Goal: Task Accomplishment & Management: Manage account settings

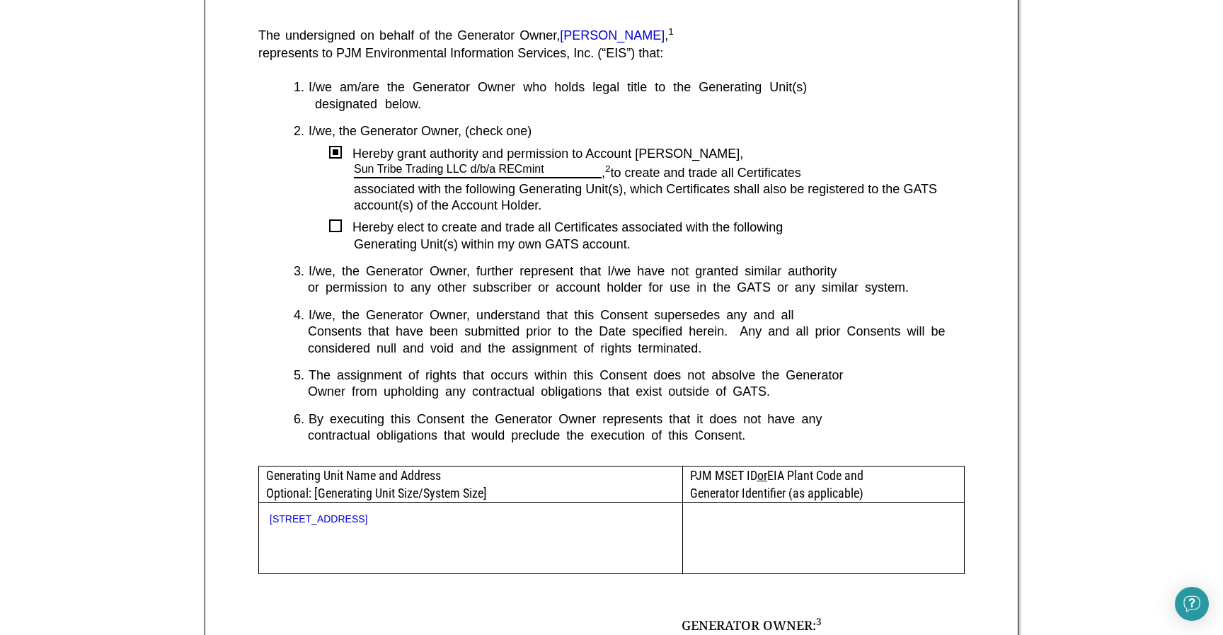
scroll to position [418, 0]
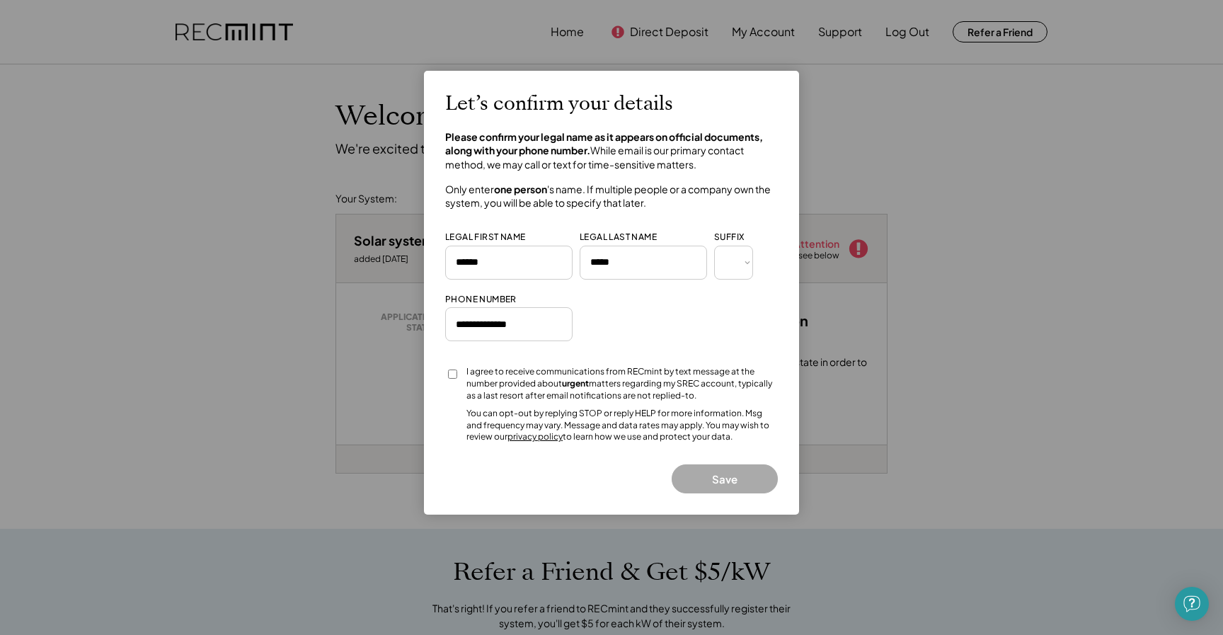
click at [535, 381] on div "I agree to receive communications from RECmint by text message at the number pr…" at bounding box center [621, 383] width 311 height 35
click at [701, 476] on button "Save" at bounding box center [725, 478] width 106 height 29
click at [696, 488] on button "Save" at bounding box center [725, 478] width 106 height 29
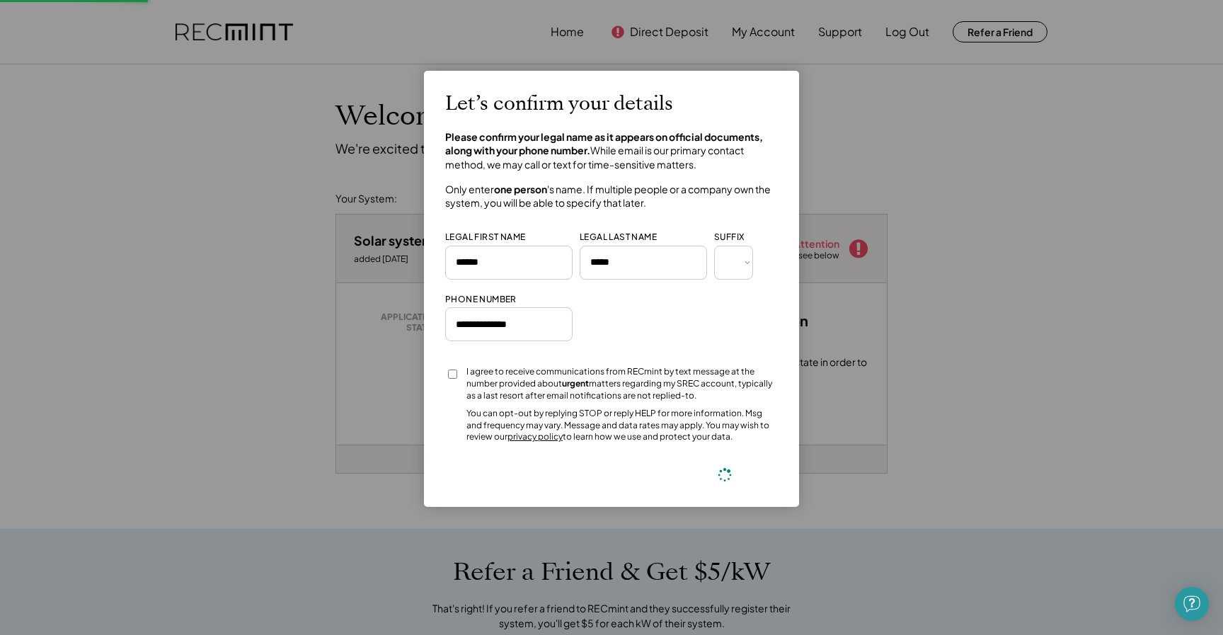
click at [610, 92] on h2 "Let’s confirm your details" at bounding box center [559, 104] width 228 height 24
click at [389, 191] on div at bounding box center [611, 317] width 1223 height 635
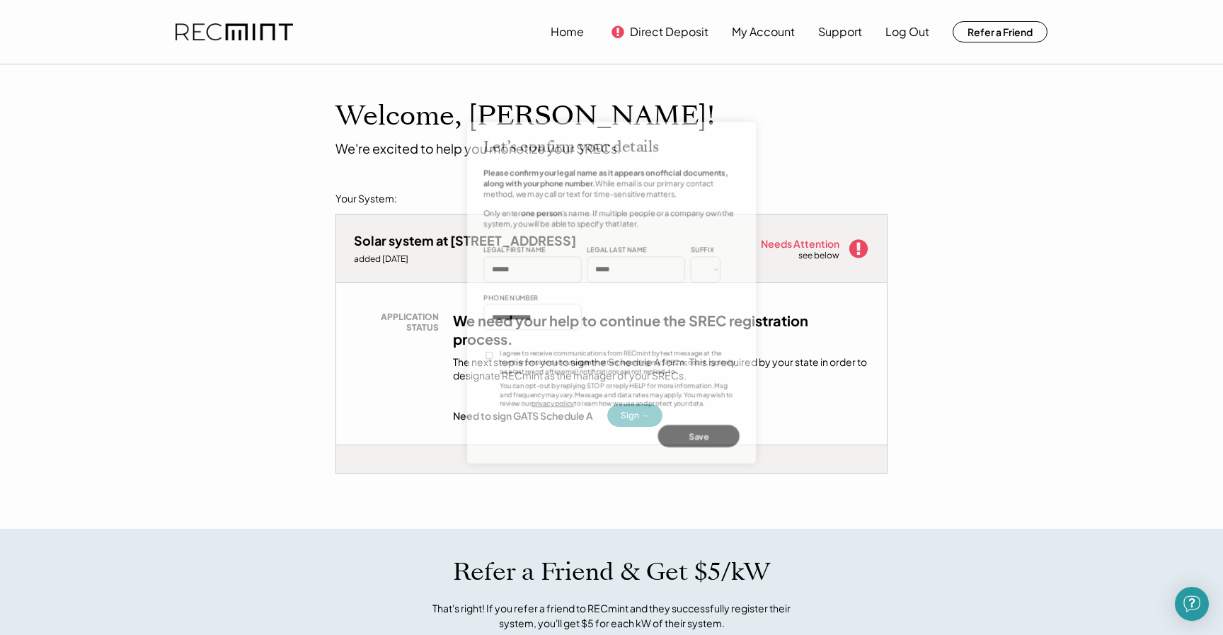
click at [309, 183] on body "Home Direct Deposit My Account Support Log Out Refer a Friend Welcome, Kurtis! …" at bounding box center [611, 317] width 1223 height 635
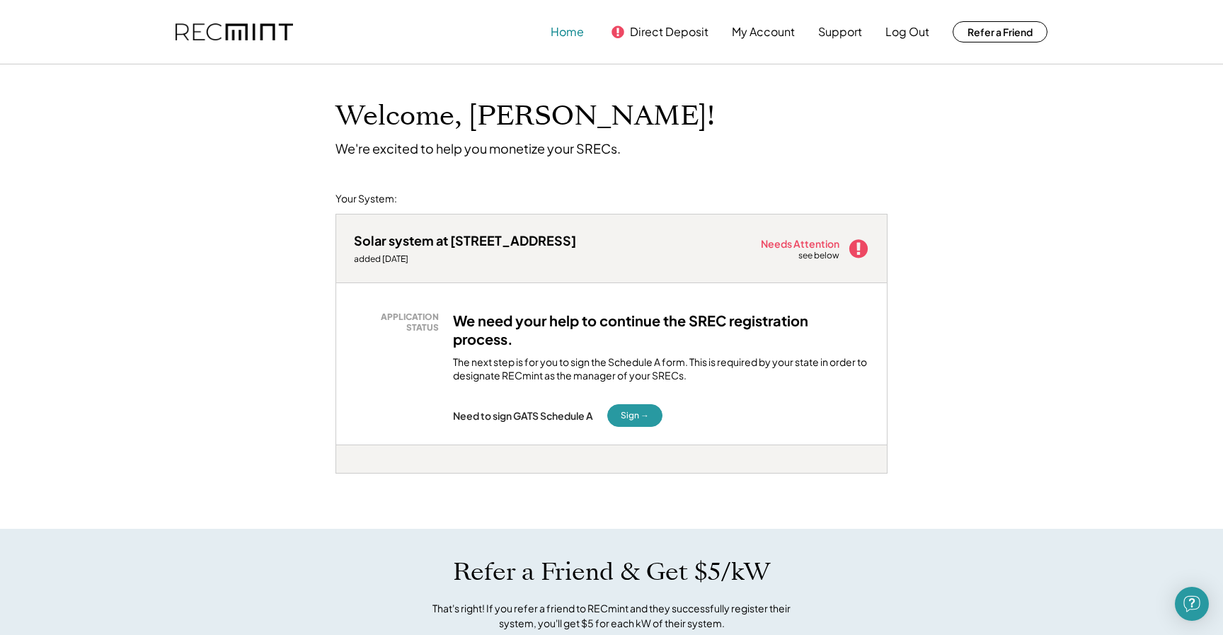
click at [575, 38] on button "Home" at bounding box center [567, 32] width 33 height 28
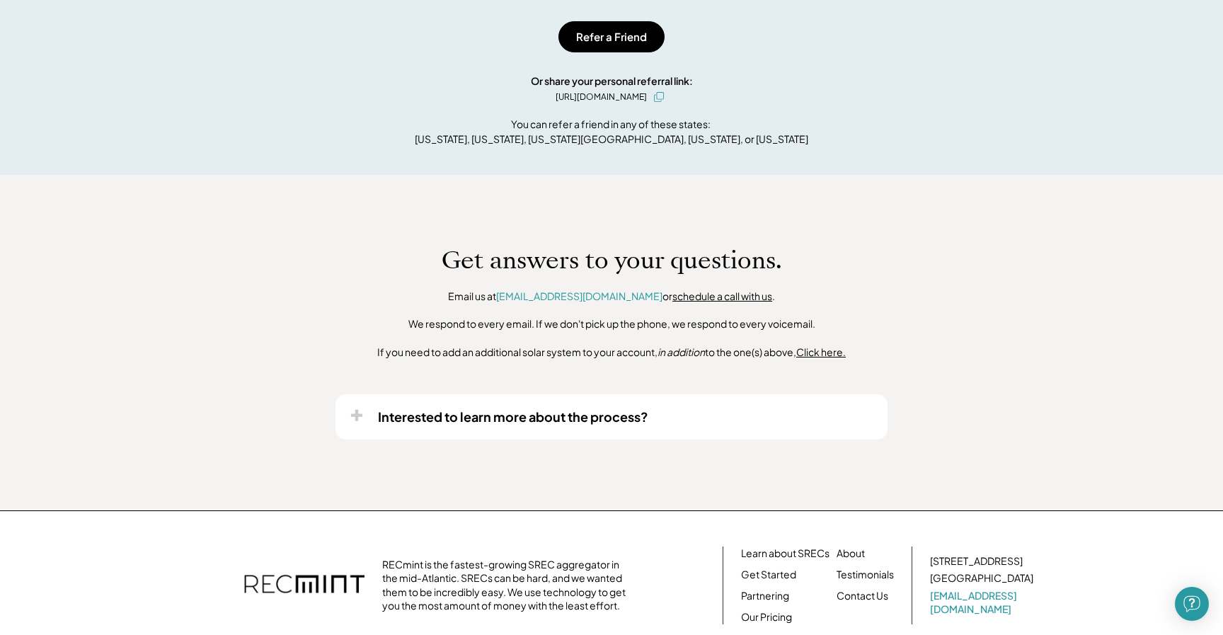
scroll to position [813, 0]
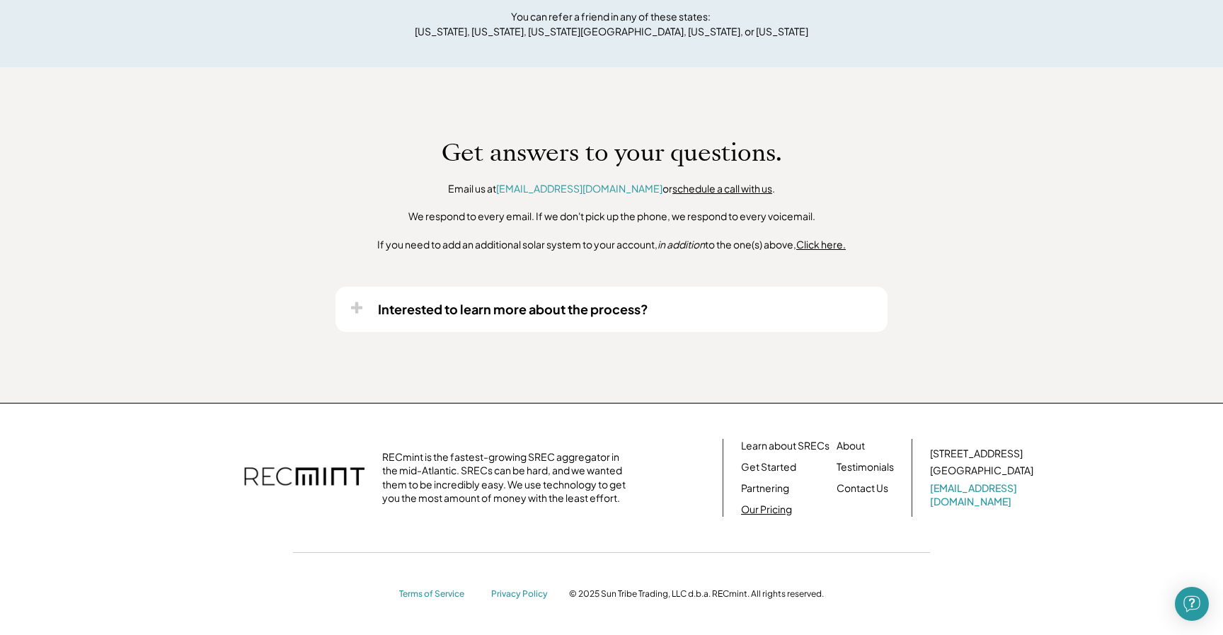
click at [777, 505] on link "Our Pricing" at bounding box center [766, 510] width 51 height 14
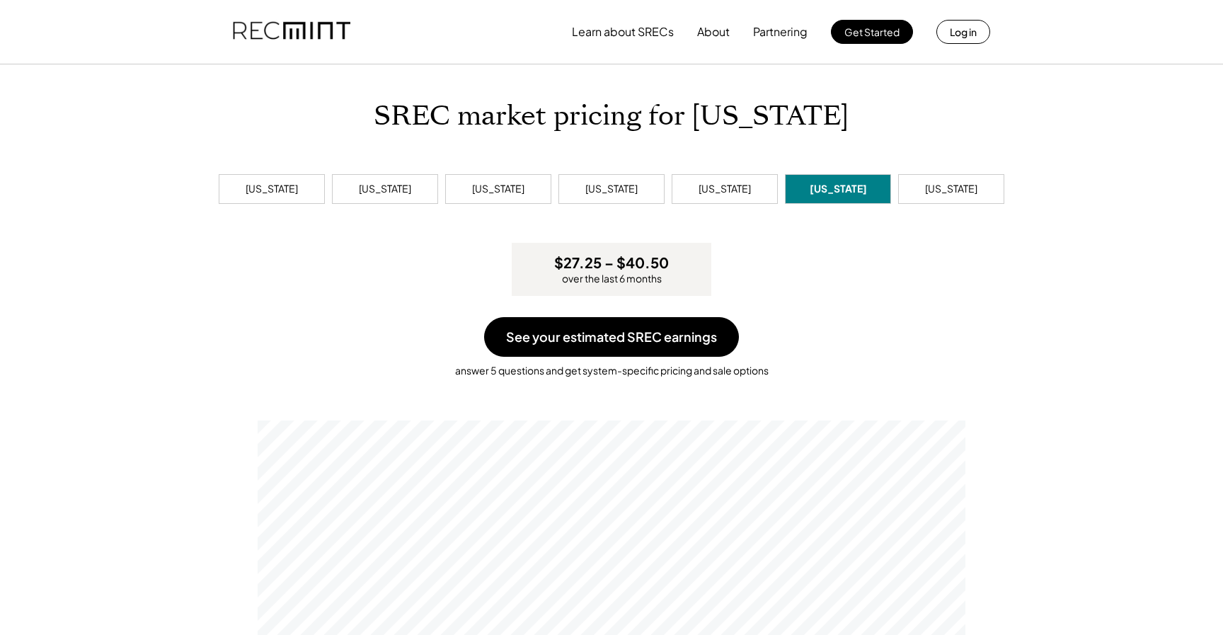
scroll to position [269, 708]
click at [751, 179] on div "Pennsylvania" at bounding box center [725, 189] width 106 height 30
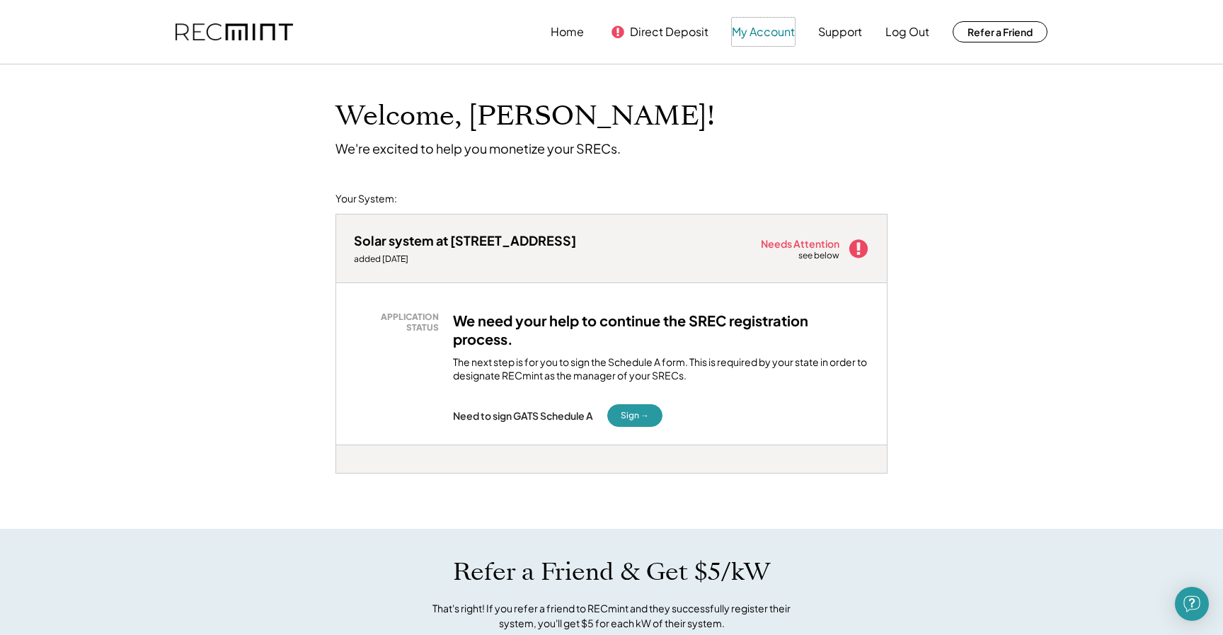
click at [745, 35] on button "My Account" at bounding box center [763, 32] width 63 height 28
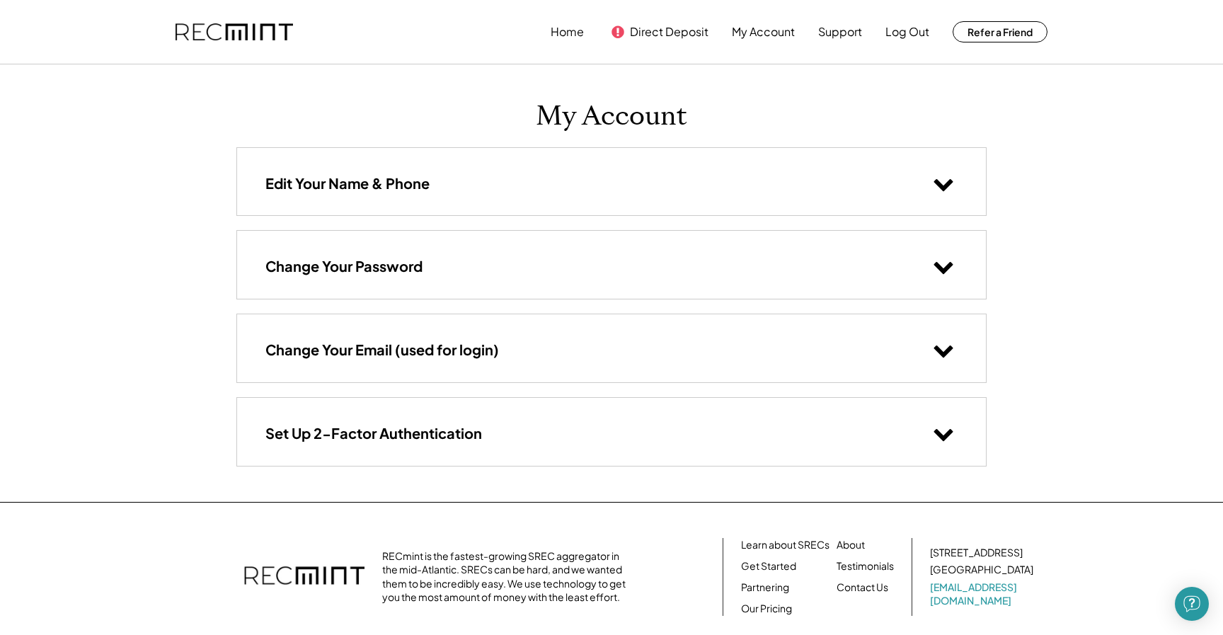
click at [577, 185] on div "Edit Your Name & Phone" at bounding box center [611, 181] width 749 height 67
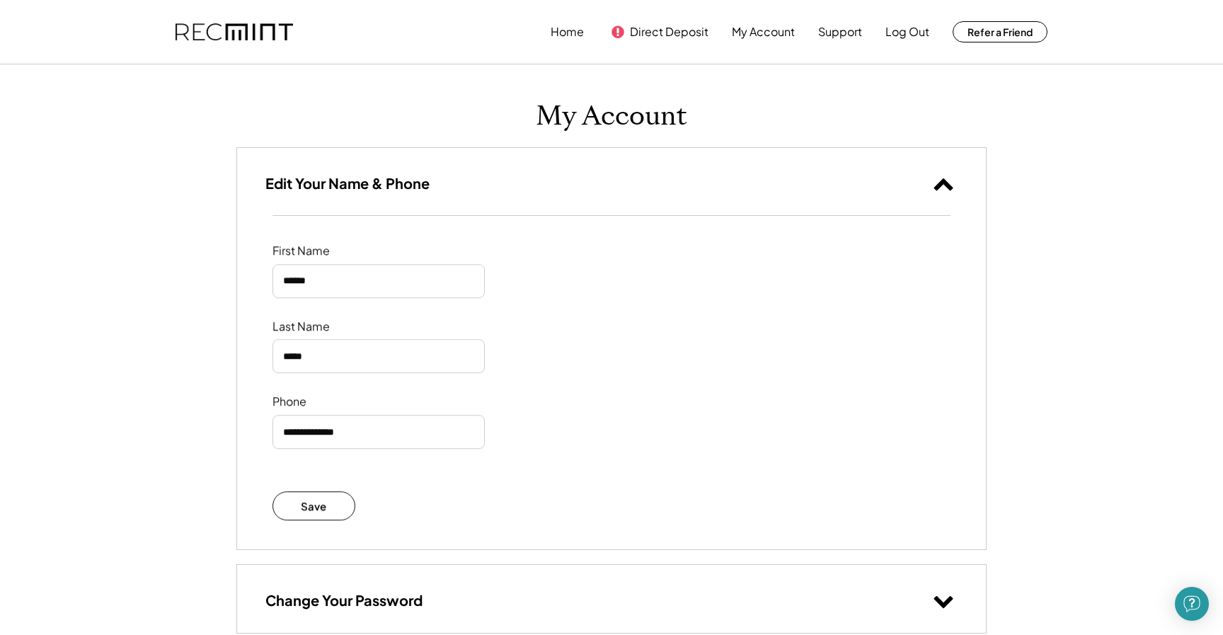
click at [577, 185] on div "Edit Your Name & Phone" at bounding box center [611, 181] width 749 height 67
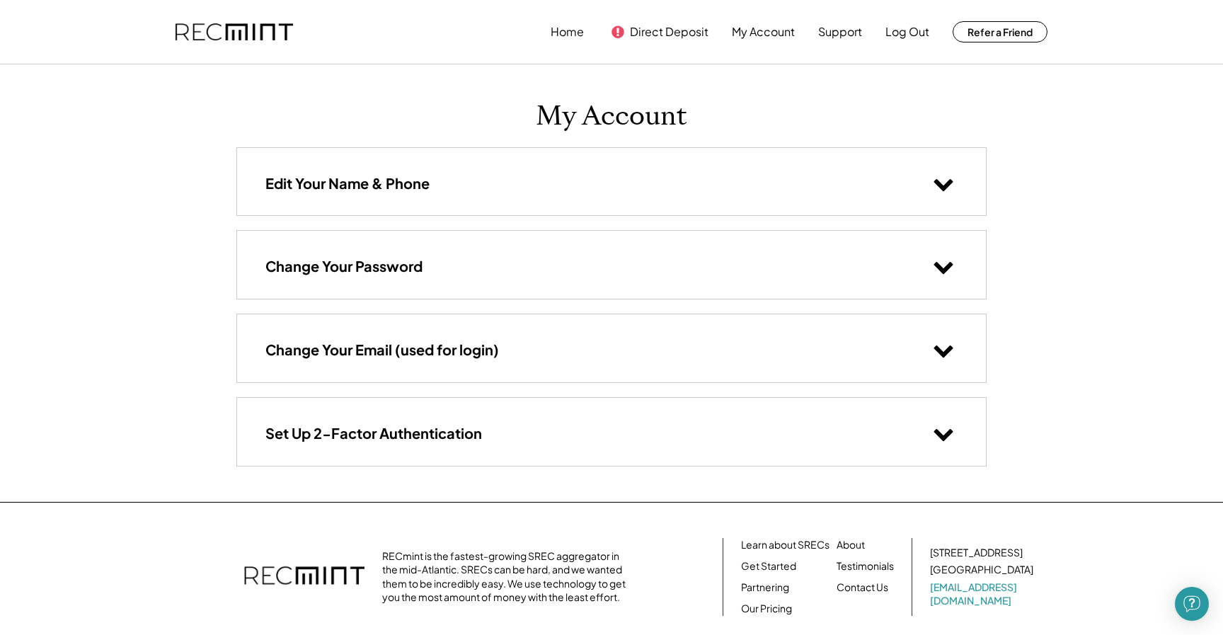
click at [471, 276] on div "Change Your Password" at bounding box center [611, 264] width 749 height 67
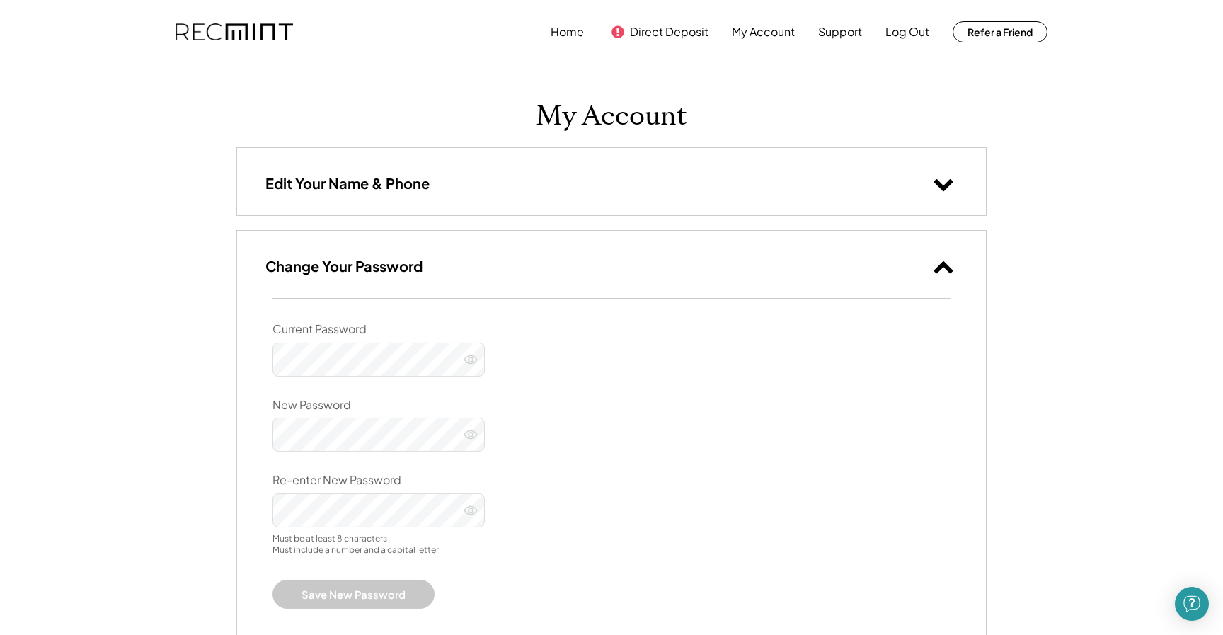
click at [471, 276] on div "Change Your Password" at bounding box center [611, 264] width 749 height 67
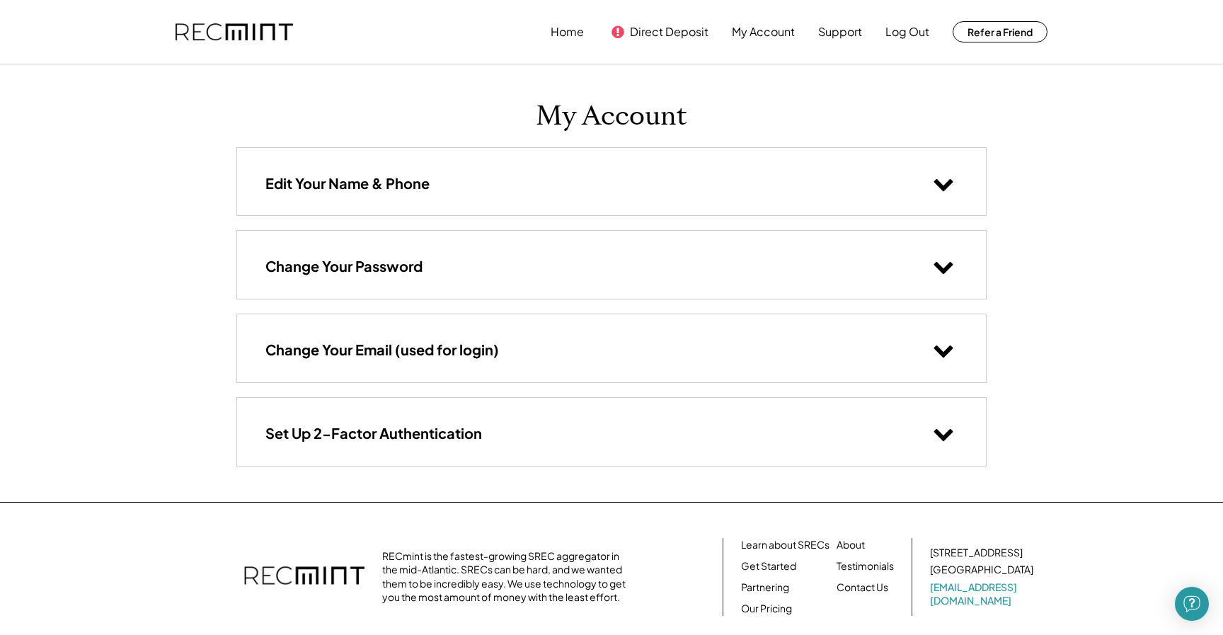
click at [457, 335] on div "Change Your Email (used for login)" at bounding box center [611, 347] width 749 height 67
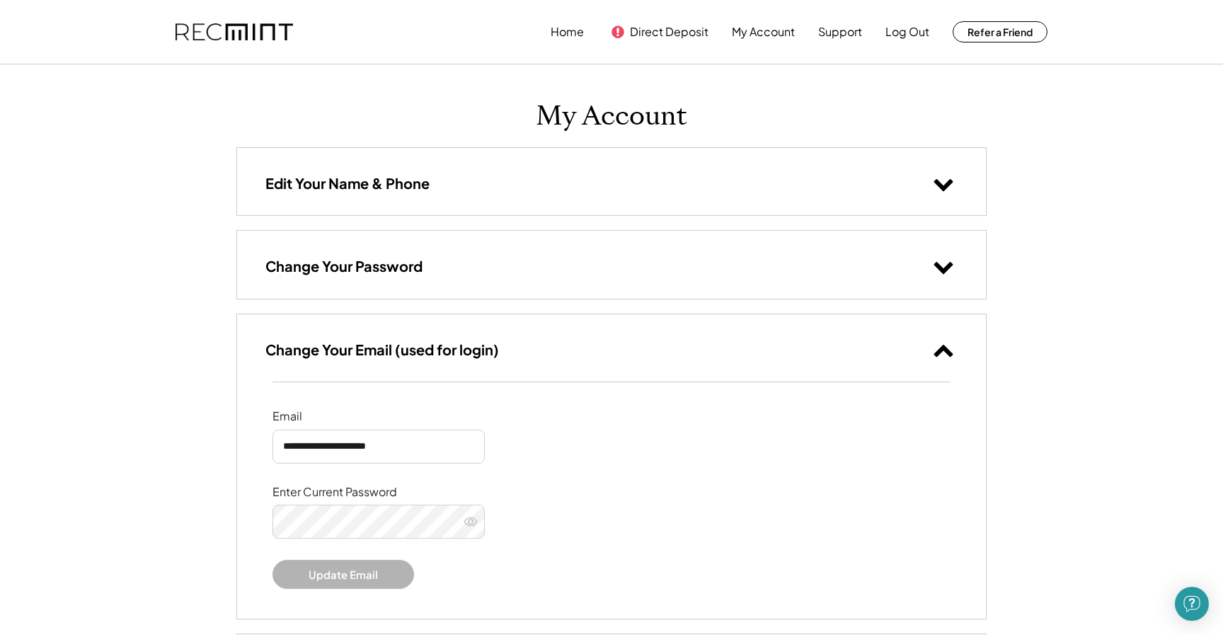
click at [457, 335] on div "Change Your Email (used for login)" at bounding box center [611, 347] width 749 height 67
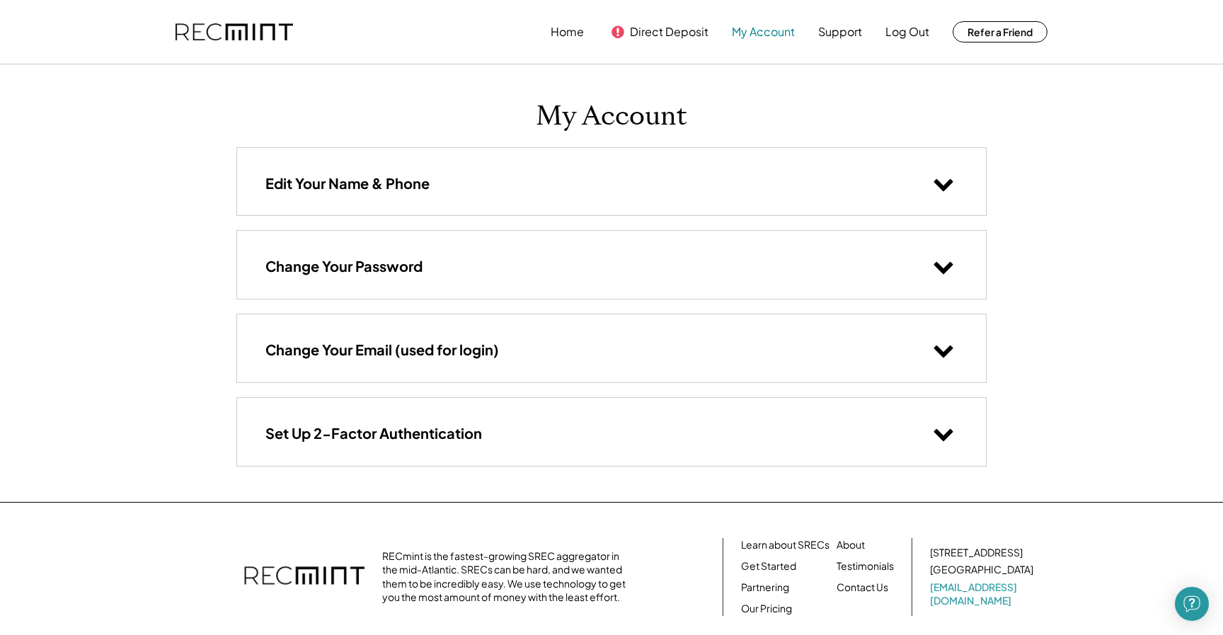
click at [754, 35] on button "My Account" at bounding box center [763, 32] width 63 height 28
click at [682, 32] on button "Direct Deposit" at bounding box center [669, 32] width 79 height 28
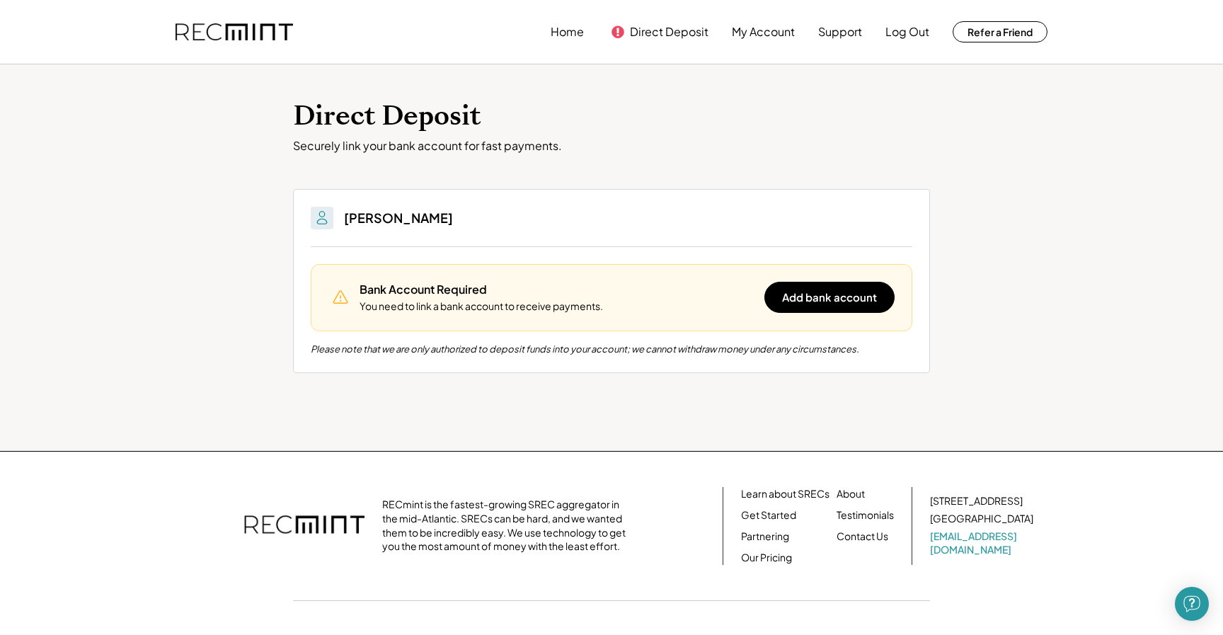
click at [764, 50] on div "Home Direct Deposit My Account Support Log Out Refer a Friend" at bounding box center [612, 32] width 906 height 64
click at [764, 44] on button "My Account" at bounding box center [763, 32] width 63 height 28
